Goal: Transaction & Acquisition: Obtain resource

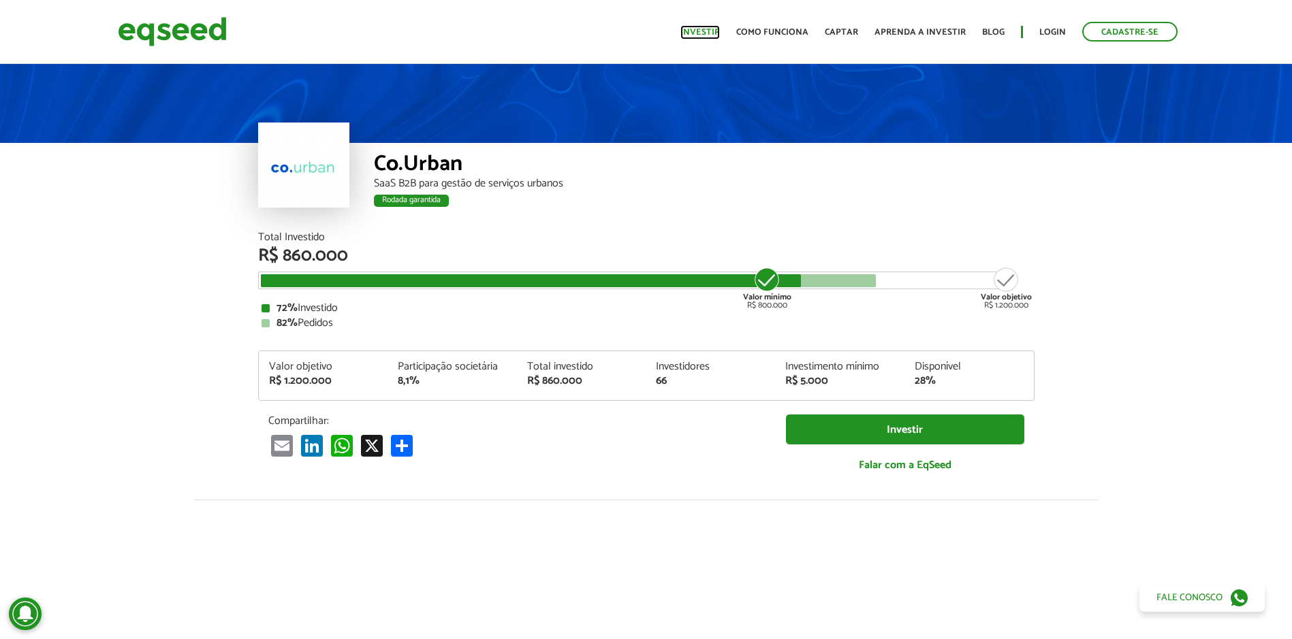
click at [712, 34] on link "Investir" at bounding box center [700, 32] width 40 height 9
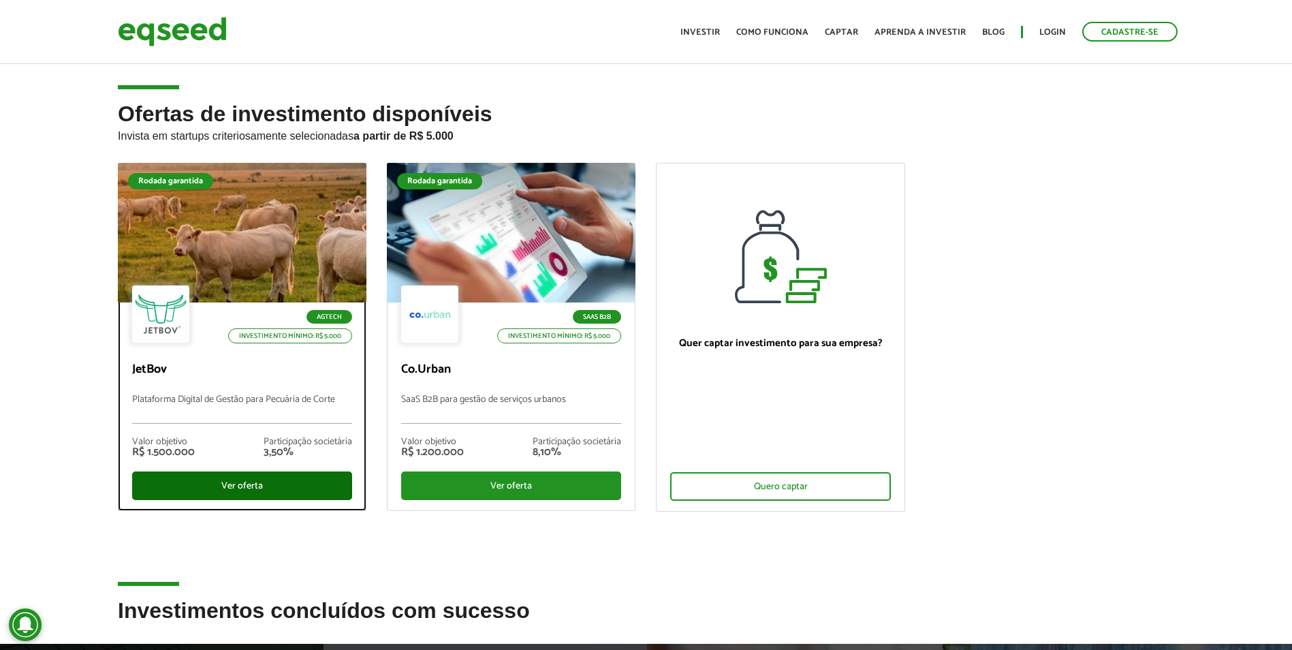
click at [277, 488] on div "Ver oferta" at bounding box center [242, 485] width 220 height 29
